Goal: Navigation & Orientation: Find specific page/section

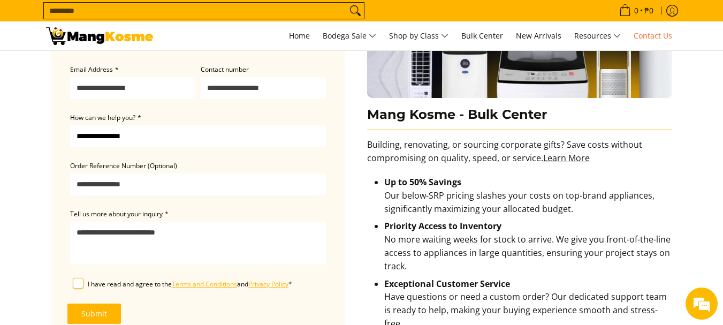
scroll to position [139, 0]
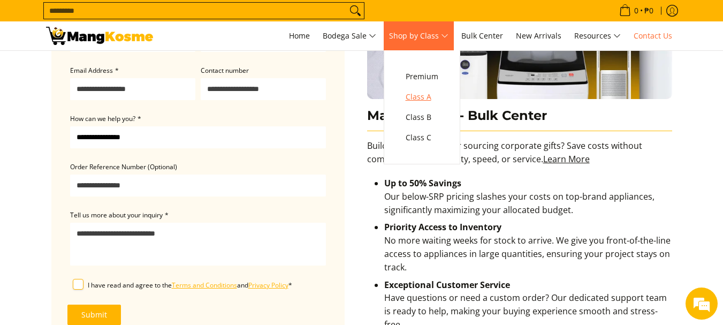
click at [426, 95] on span "Class A" at bounding box center [422, 96] width 33 height 13
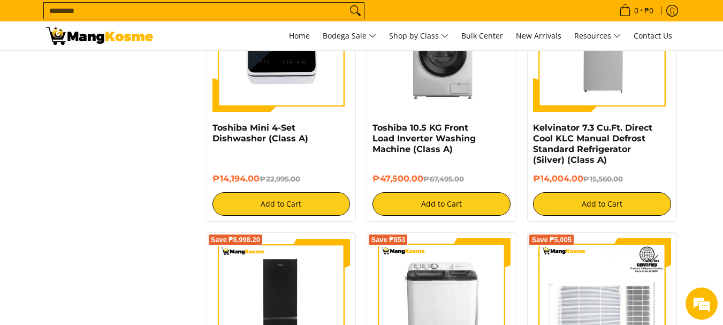
scroll to position [56, 0]
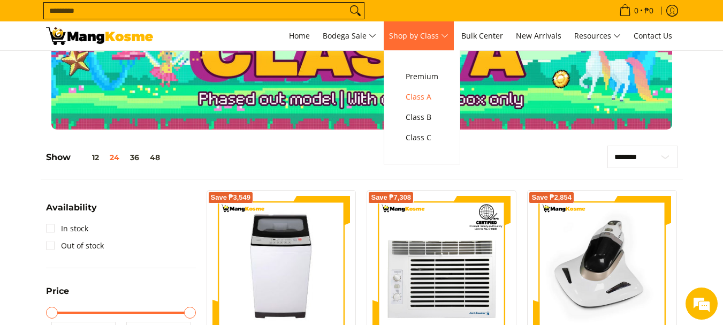
click at [422, 40] on span "Shop by Class" at bounding box center [418, 35] width 59 height 13
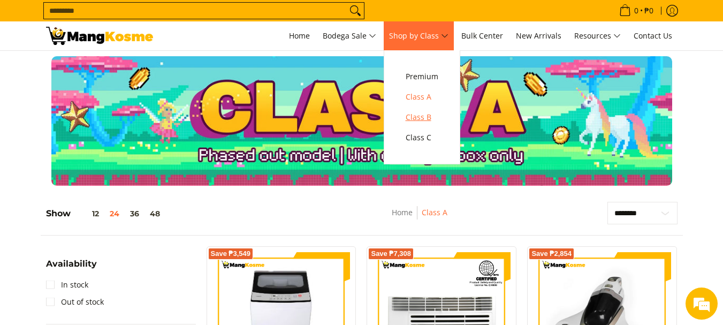
click at [423, 116] on span "Class B" at bounding box center [422, 117] width 33 height 13
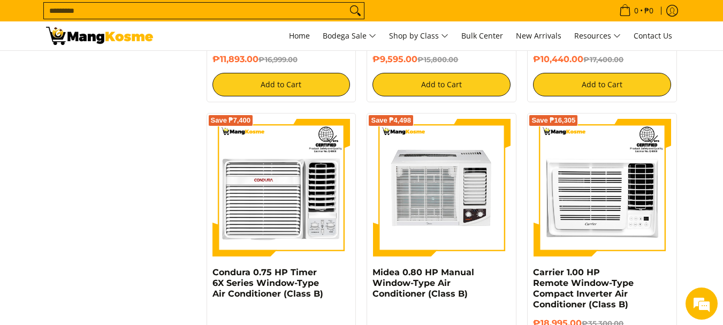
scroll to position [1445, 0]
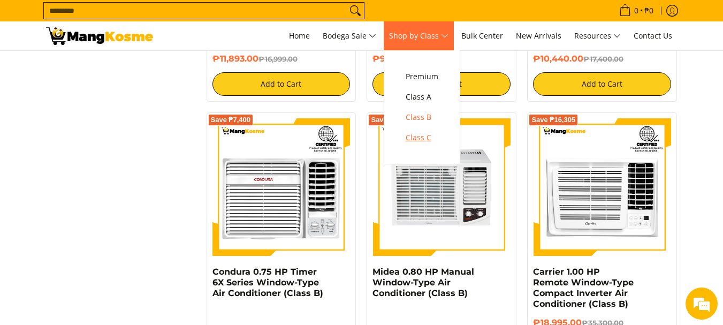
click at [427, 137] on span "Class C" at bounding box center [422, 137] width 33 height 13
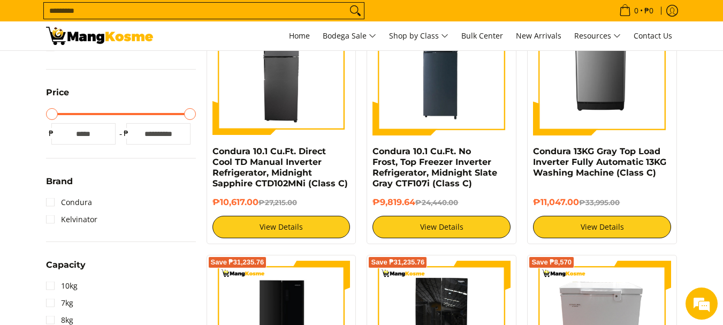
scroll to position [268, 0]
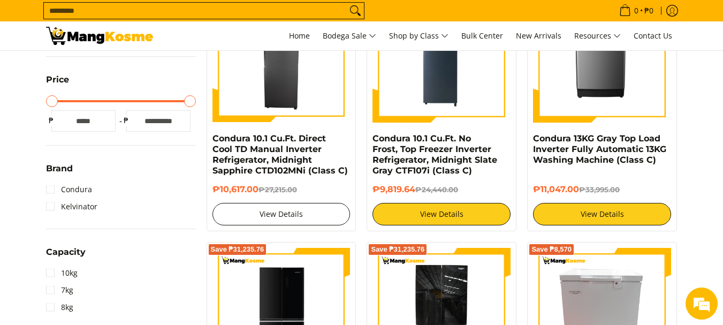
click at [277, 217] on link "View Details" at bounding box center [281, 214] width 138 height 22
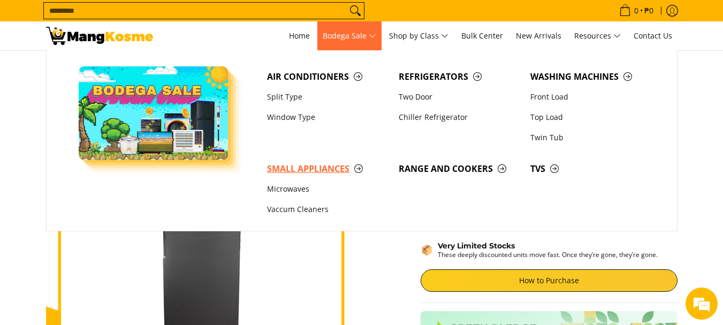
click at [319, 169] on span "Small Appliances" at bounding box center [327, 168] width 121 height 13
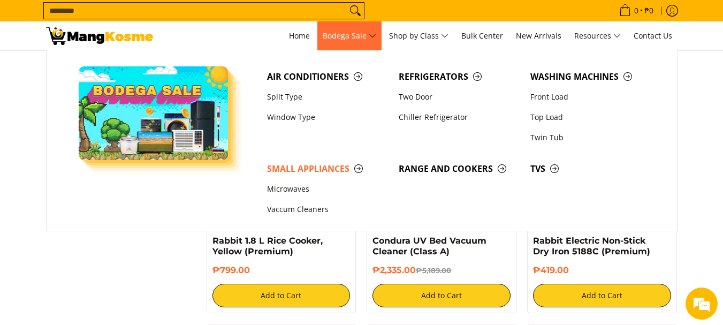
scroll to position [1177, 0]
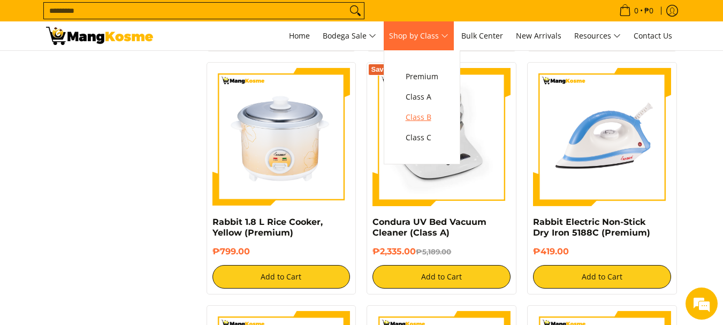
click at [430, 111] on span "Class B" at bounding box center [422, 117] width 33 height 13
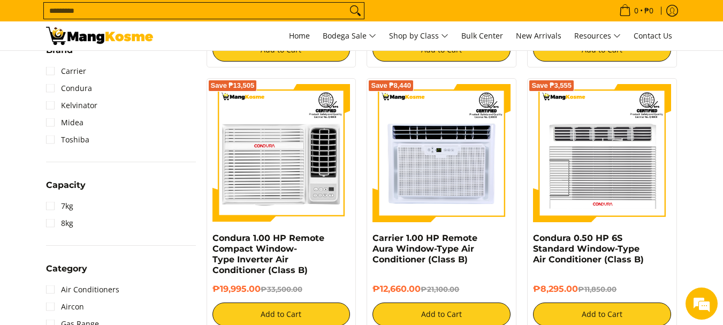
scroll to position [535, 0]
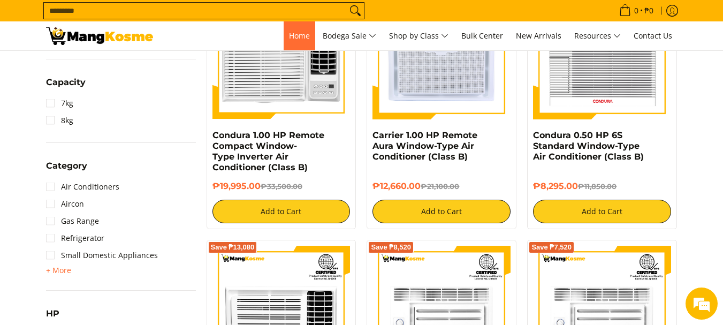
click at [289, 38] on span "Home" at bounding box center [299, 36] width 21 height 10
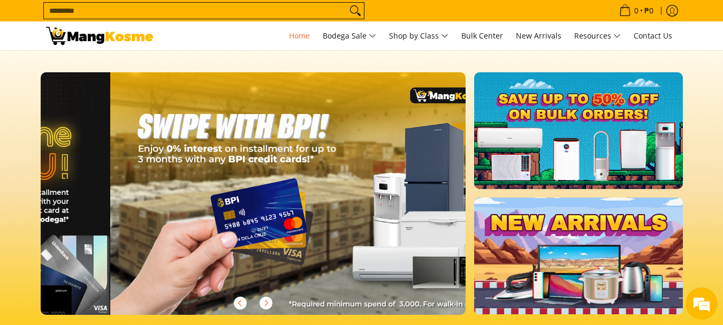
scroll to position [0, 851]
